Goal: Transaction & Acquisition: Purchase product/service

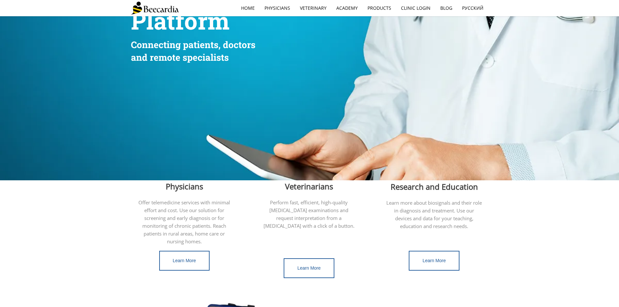
scroll to position [65, 0]
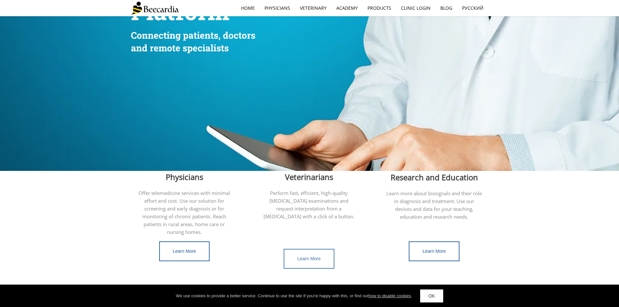
click at [308, 256] on span "Learn More" at bounding box center [308, 258] width 23 height 5
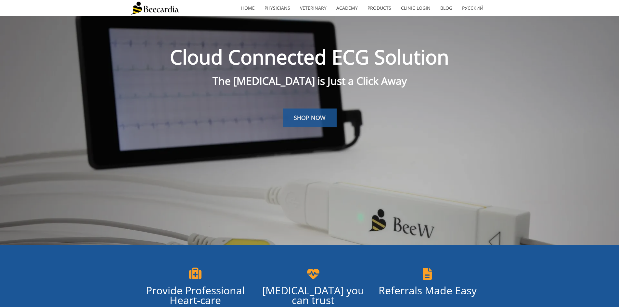
click at [308, 122] on link "SHOP NOW" at bounding box center [310, 118] width 54 height 19
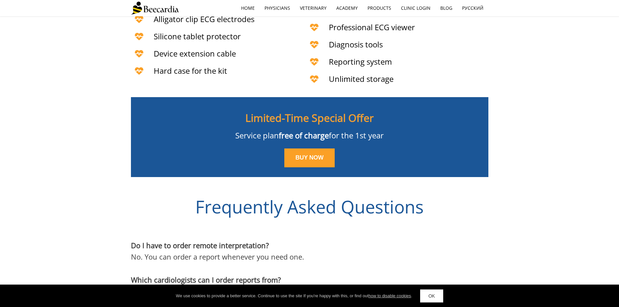
scroll to position [1668, 0]
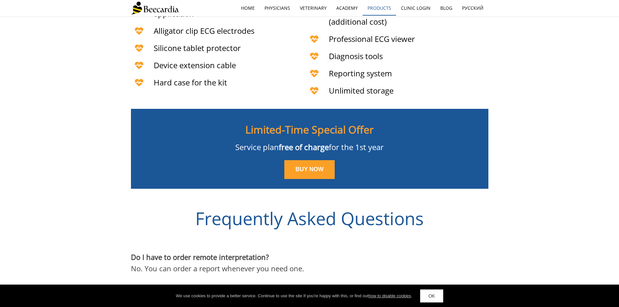
click at [387, 10] on link "Products" at bounding box center [379, 8] width 33 height 15
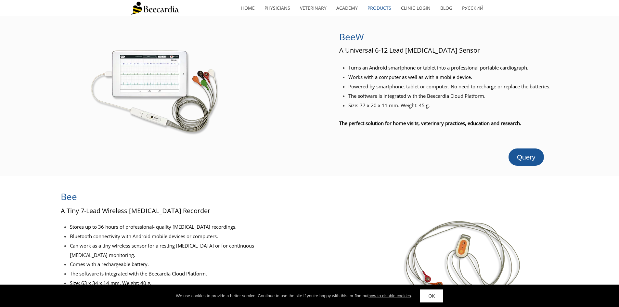
click at [155, 76] on img at bounding box center [154, 89] width 128 height 96
click at [251, 13] on link "home" at bounding box center [247, 8] width 23 height 15
